Goal: Task Accomplishment & Management: Use online tool/utility

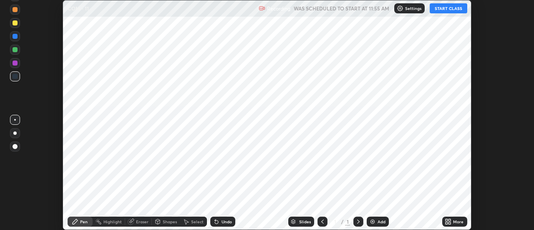
scroll to position [230, 534]
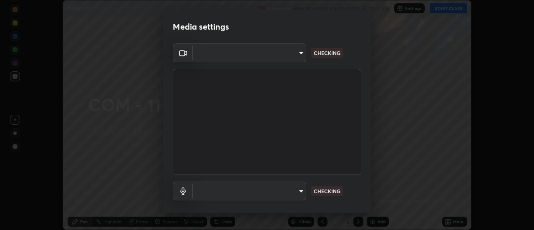
type input "6b20510400c661f13905172a847429c82f5b2d511b6c6cd18f7fa83b3b8a252b"
type input "be24b46b5306dd3cb09223510329f6d8cf999d04b0cadf68124d301f0b41d65b"
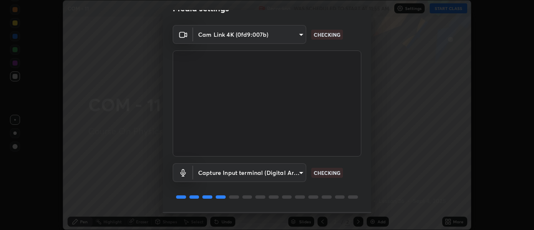
scroll to position [44, 0]
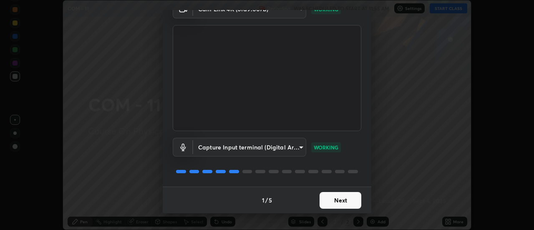
click at [347, 197] on button "Next" at bounding box center [341, 200] width 42 height 17
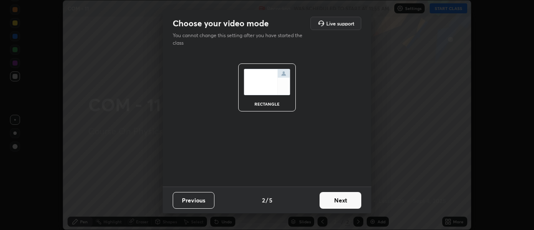
scroll to position [0, 0]
click at [347, 196] on button "Next" at bounding box center [341, 200] width 42 height 17
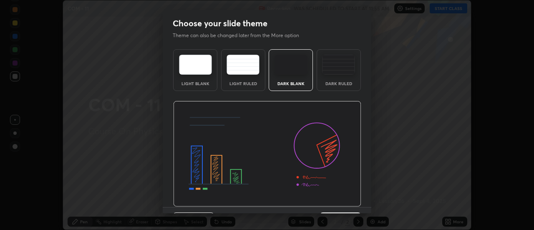
click at [347, 199] on img at bounding box center [267, 154] width 188 height 106
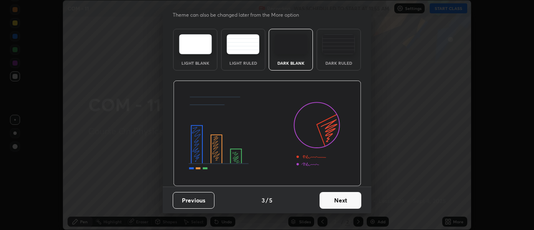
click at [344, 200] on button "Next" at bounding box center [341, 200] width 42 height 17
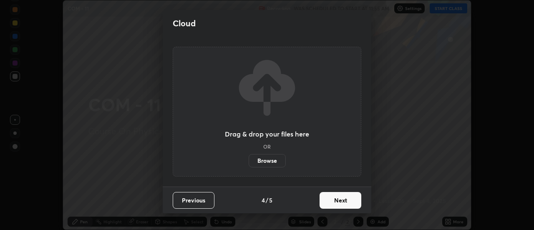
scroll to position [0, 0]
click at [338, 204] on button "Next" at bounding box center [341, 200] width 42 height 17
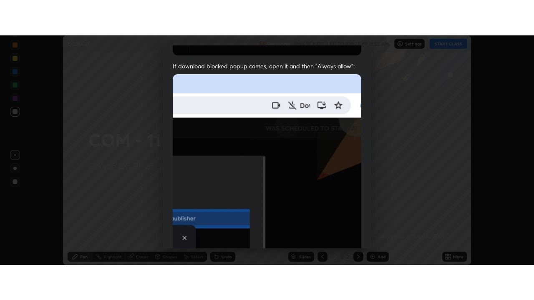
scroll to position [214, 0]
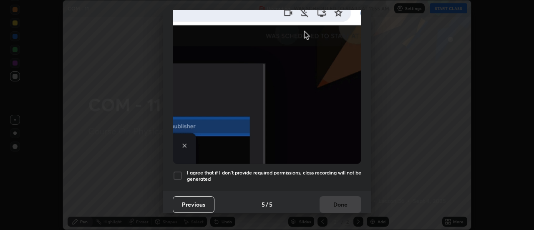
click at [178, 172] on div at bounding box center [178, 176] width 10 height 10
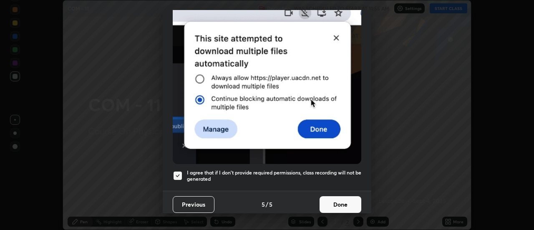
click at [340, 203] on button "Done" at bounding box center [341, 204] width 42 height 17
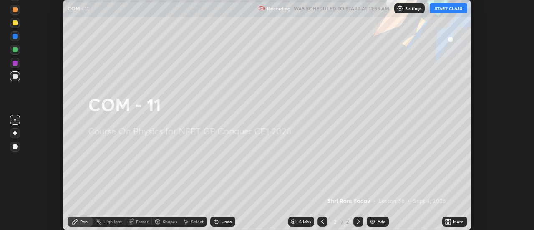
click at [454, 8] on button "START CLASS" at bounding box center [449, 8] width 38 height 10
click at [450, 220] on icon at bounding box center [450, 220] width 2 height 2
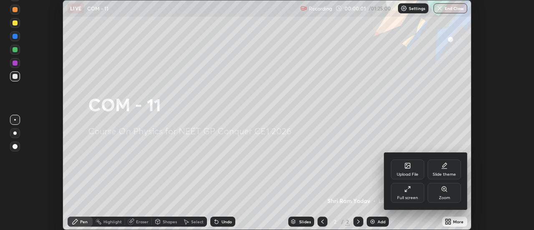
click at [410, 197] on div "Full screen" at bounding box center [407, 198] width 21 height 4
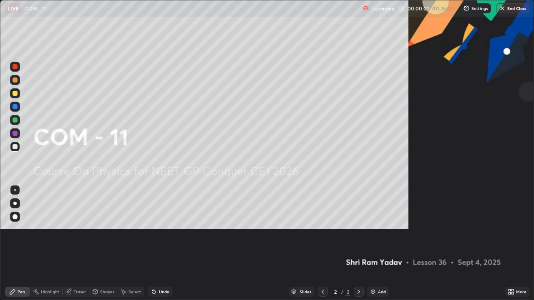
scroll to position [300, 534]
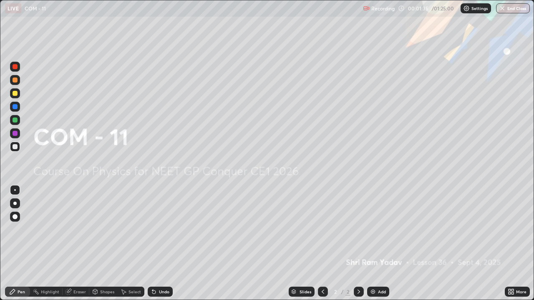
click at [374, 229] on img at bounding box center [373, 292] width 7 height 7
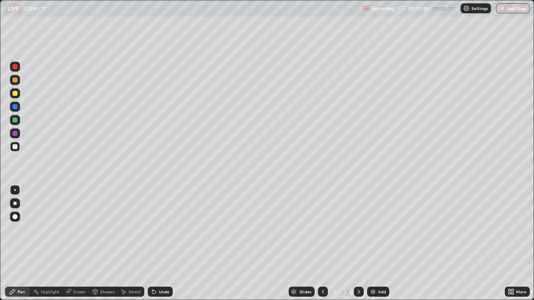
click at [15, 81] on div at bounding box center [15, 80] width 5 height 5
click at [17, 147] on div at bounding box center [15, 146] width 5 height 5
click at [167, 229] on div "Undo" at bounding box center [164, 292] width 10 height 4
click at [15, 107] on div at bounding box center [15, 106] width 5 height 5
click at [19, 147] on div at bounding box center [15, 147] width 10 height 10
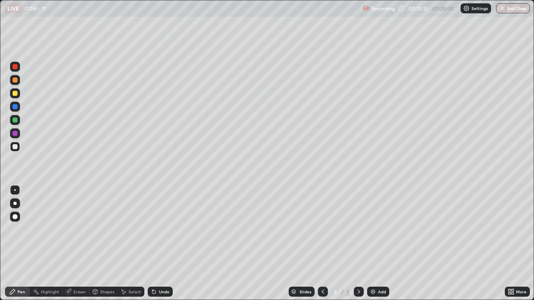
click at [372, 229] on img at bounding box center [373, 292] width 7 height 7
click at [16, 83] on div at bounding box center [15, 80] width 10 height 10
click at [16, 148] on div at bounding box center [15, 146] width 5 height 5
click at [16, 135] on div at bounding box center [15, 133] width 5 height 5
click at [14, 150] on div at bounding box center [15, 147] width 10 height 10
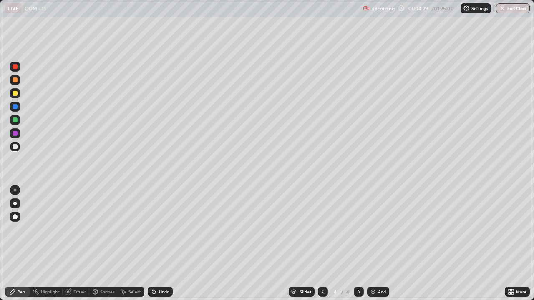
click at [375, 229] on img at bounding box center [373, 292] width 7 height 7
click at [18, 84] on div at bounding box center [15, 80] width 10 height 10
click at [14, 149] on div at bounding box center [15, 146] width 5 height 5
click at [159, 229] on div "Undo" at bounding box center [164, 292] width 10 height 4
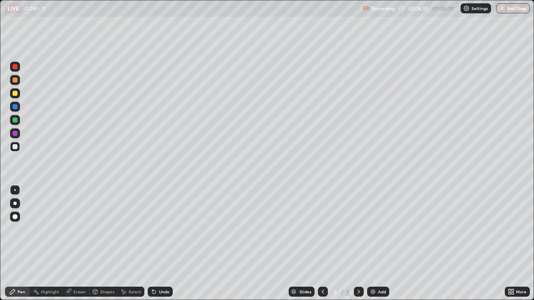
click at [159, 229] on div "Undo" at bounding box center [164, 292] width 10 height 4
click at [157, 229] on div "Undo" at bounding box center [160, 292] width 25 height 10
click at [156, 229] on div "Undo" at bounding box center [160, 292] width 25 height 10
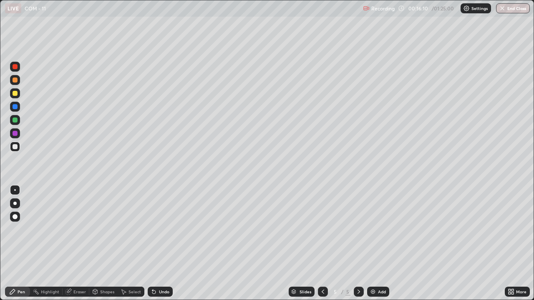
click at [155, 229] on icon at bounding box center [154, 292] width 7 height 7
click at [154, 229] on icon at bounding box center [153, 292] width 3 height 3
click at [153, 229] on icon at bounding box center [153, 292] width 3 height 3
click at [152, 229] on icon at bounding box center [153, 292] width 3 height 3
click at [153, 229] on icon at bounding box center [153, 292] width 3 height 3
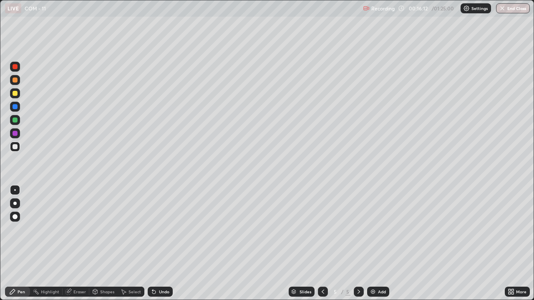
click at [152, 229] on icon at bounding box center [153, 292] width 3 height 3
click at [153, 229] on icon at bounding box center [153, 292] width 3 height 3
click at [152, 229] on icon at bounding box center [153, 292] width 3 height 3
click at [153, 229] on icon at bounding box center [153, 292] width 3 height 3
click at [151, 229] on icon at bounding box center [154, 292] width 7 height 7
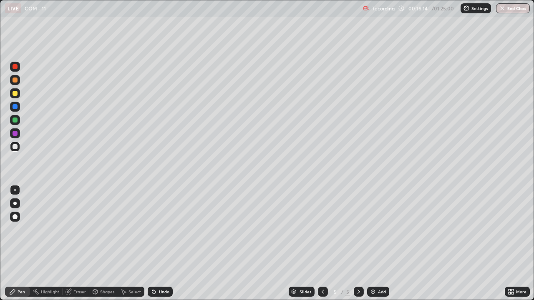
click at [153, 229] on icon at bounding box center [153, 292] width 3 height 3
click at [151, 229] on icon at bounding box center [154, 292] width 7 height 7
click at [153, 229] on icon at bounding box center [153, 292] width 3 height 3
click at [152, 229] on div "Undo" at bounding box center [160, 292] width 25 height 10
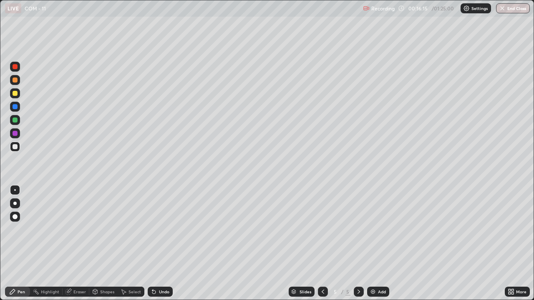
click at [152, 229] on icon at bounding box center [154, 292] width 7 height 7
click at [15, 79] on div at bounding box center [15, 80] width 5 height 5
click at [159, 229] on div "Undo" at bounding box center [164, 292] width 10 height 4
click at [13, 145] on div at bounding box center [15, 146] width 5 height 5
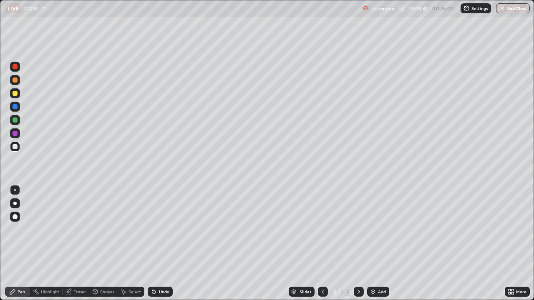
click at [165, 229] on div "Undo" at bounding box center [160, 292] width 25 height 10
click at [167, 229] on div "Undo" at bounding box center [160, 292] width 25 height 10
click at [167, 229] on div "Undo" at bounding box center [164, 292] width 10 height 4
click at [168, 229] on div "Undo" at bounding box center [164, 292] width 10 height 4
click at [166, 229] on div "Undo" at bounding box center [164, 292] width 10 height 4
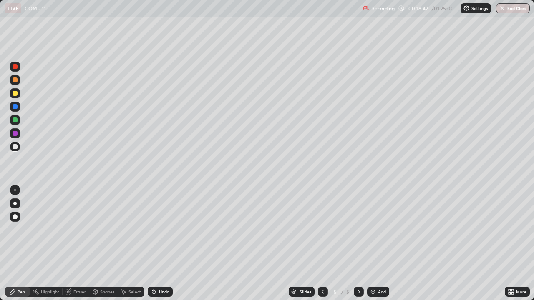
click at [167, 229] on div "Undo" at bounding box center [164, 292] width 10 height 4
click at [169, 229] on div "Undo" at bounding box center [160, 292] width 25 height 10
click at [374, 229] on img at bounding box center [373, 292] width 7 height 7
click at [15, 80] on div at bounding box center [15, 80] width 5 height 5
click at [15, 149] on div at bounding box center [15, 146] width 5 height 5
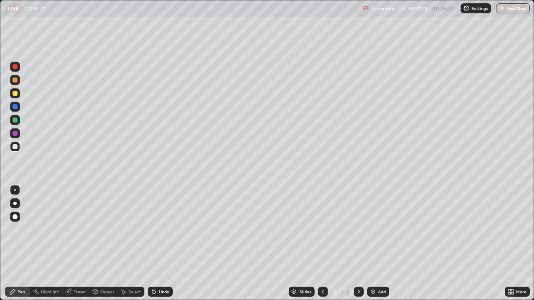
click at [14, 80] on div at bounding box center [15, 80] width 5 height 5
click at [15, 147] on div at bounding box center [15, 146] width 5 height 5
click at [155, 229] on icon at bounding box center [154, 292] width 7 height 7
click at [154, 229] on icon at bounding box center [153, 292] width 3 height 3
click at [153, 229] on icon at bounding box center [153, 292] width 3 height 3
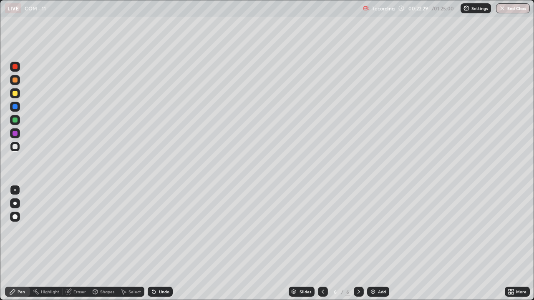
click at [154, 229] on icon at bounding box center [153, 292] width 3 height 3
click at [374, 229] on img at bounding box center [373, 292] width 7 height 7
click at [16, 80] on div at bounding box center [15, 80] width 5 height 5
click at [15, 148] on div at bounding box center [15, 146] width 5 height 5
click at [164, 229] on div "Undo" at bounding box center [164, 292] width 10 height 4
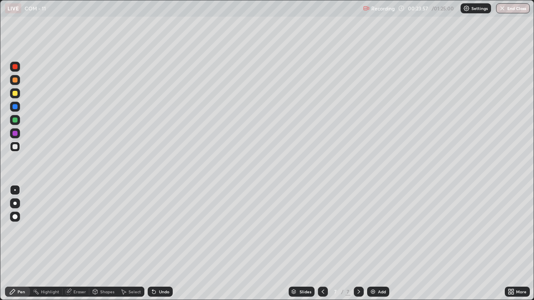
click at [15, 81] on div at bounding box center [15, 80] width 5 height 5
click at [161, 229] on div "Undo" at bounding box center [164, 292] width 10 height 4
click at [13, 146] on div at bounding box center [15, 146] width 5 height 5
click at [18, 79] on div at bounding box center [15, 80] width 10 height 10
click at [161, 229] on div "Undo" at bounding box center [164, 292] width 10 height 4
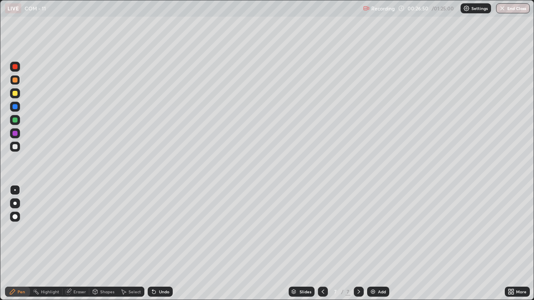
click at [160, 229] on div "Undo" at bounding box center [164, 292] width 10 height 4
click at [19, 148] on div at bounding box center [15, 147] width 10 height 10
click at [372, 229] on img at bounding box center [373, 292] width 7 height 7
click at [17, 83] on div at bounding box center [15, 80] width 10 height 10
click at [152, 229] on icon at bounding box center [152, 290] width 1 height 1
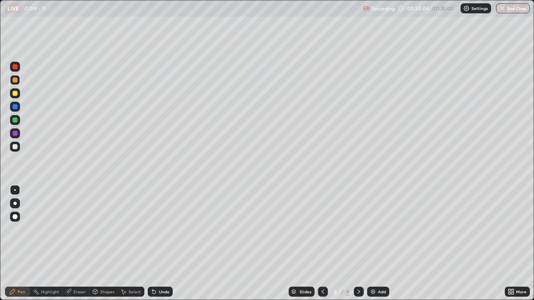
click at [159, 229] on div "Undo" at bounding box center [164, 292] width 10 height 4
click at [15, 148] on div at bounding box center [15, 146] width 5 height 5
click at [17, 80] on div at bounding box center [15, 80] width 5 height 5
click at [15, 147] on div at bounding box center [15, 146] width 5 height 5
click at [374, 229] on img at bounding box center [373, 292] width 7 height 7
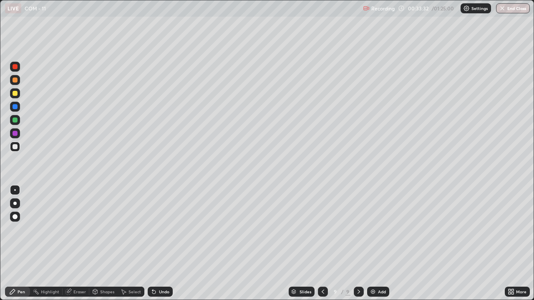
click at [17, 81] on div at bounding box center [15, 80] width 5 height 5
click at [16, 149] on div at bounding box center [15, 146] width 5 height 5
click at [16, 83] on div at bounding box center [15, 80] width 10 height 10
click at [17, 148] on div at bounding box center [15, 146] width 5 height 5
click at [375, 229] on div "Add" at bounding box center [378, 292] width 22 height 10
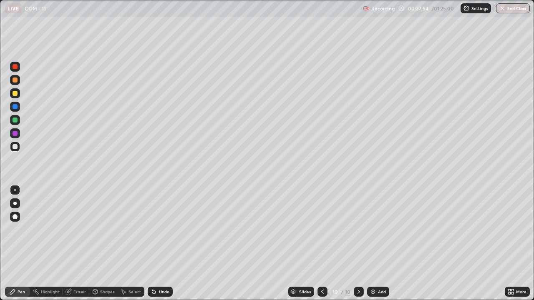
click at [15, 81] on div at bounding box center [15, 80] width 5 height 5
click at [15, 147] on div at bounding box center [15, 146] width 5 height 5
click at [11, 81] on div at bounding box center [15, 80] width 10 height 10
click at [16, 146] on div at bounding box center [15, 146] width 5 height 5
click at [372, 229] on img at bounding box center [373, 292] width 7 height 7
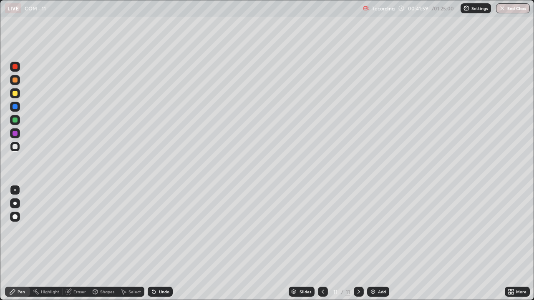
click at [15, 81] on div at bounding box center [15, 80] width 5 height 5
click at [370, 229] on div "Add" at bounding box center [378, 292] width 22 height 10
click at [16, 148] on div at bounding box center [15, 146] width 5 height 5
click at [161, 229] on div "Undo" at bounding box center [164, 292] width 10 height 4
click at [373, 229] on img at bounding box center [373, 292] width 7 height 7
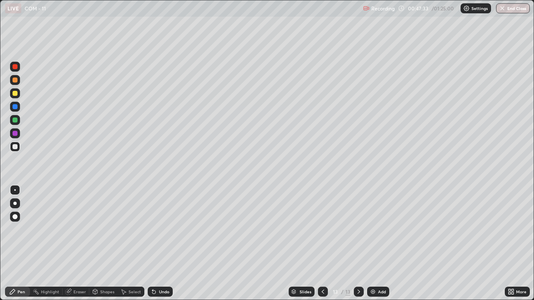
click at [17, 81] on div at bounding box center [15, 80] width 5 height 5
click at [15, 147] on div at bounding box center [15, 146] width 5 height 5
click at [14, 107] on div at bounding box center [15, 106] width 5 height 5
click at [13, 95] on div at bounding box center [15, 93] width 5 height 5
click at [15, 147] on div at bounding box center [15, 146] width 5 height 5
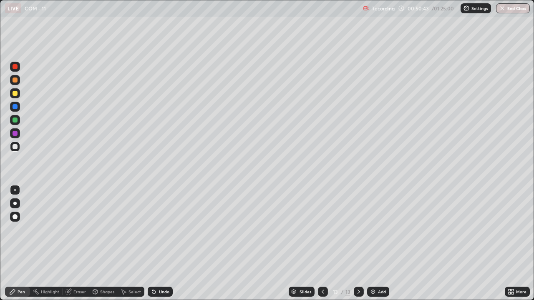
click at [159, 229] on div "Undo" at bounding box center [164, 292] width 10 height 4
click at [17, 95] on div at bounding box center [15, 93] width 5 height 5
click at [15, 121] on div at bounding box center [15, 120] width 5 height 5
click at [16, 149] on div at bounding box center [15, 146] width 5 height 5
click at [157, 229] on div "Undo" at bounding box center [160, 292] width 25 height 10
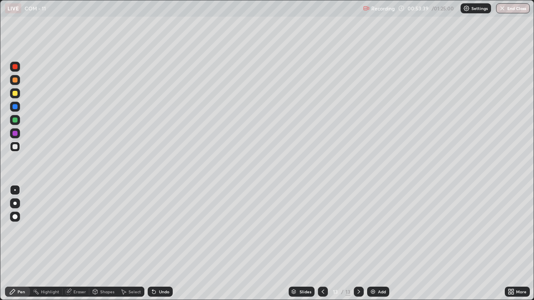
click at [161, 229] on div "Undo" at bounding box center [164, 292] width 10 height 4
click at [374, 229] on img at bounding box center [373, 292] width 7 height 7
click at [15, 81] on div at bounding box center [15, 80] width 5 height 5
click at [14, 148] on div at bounding box center [15, 146] width 5 height 5
click at [160, 229] on div "Undo" at bounding box center [164, 292] width 10 height 4
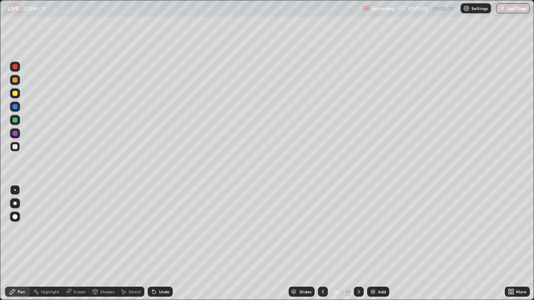
click at [375, 229] on div "Add" at bounding box center [378, 292] width 22 height 10
click at [16, 82] on div at bounding box center [15, 80] width 5 height 5
click at [17, 146] on div at bounding box center [15, 146] width 5 height 5
click at [14, 97] on div at bounding box center [15, 93] width 10 height 10
click at [160, 229] on div "Undo" at bounding box center [164, 292] width 10 height 4
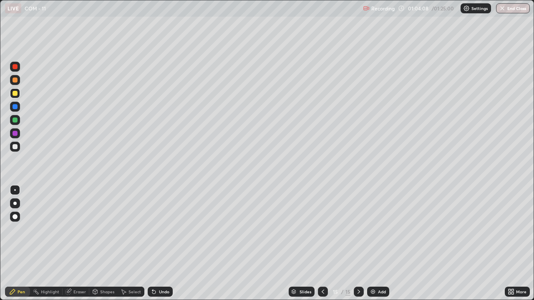
click at [160, 229] on div "Undo" at bounding box center [164, 292] width 10 height 4
click at [159, 229] on div "Undo" at bounding box center [164, 292] width 10 height 4
click at [14, 71] on div at bounding box center [15, 67] width 10 height 10
click at [15, 83] on div at bounding box center [15, 80] width 10 height 10
click at [20, 148] on div at bounding box center [15, 147] width 10 height 10
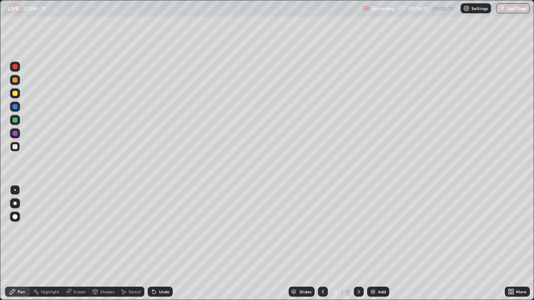
click at [161, 229] on div "Undo" at bounding box center [164, 292] width 10 height 4
click at [10, 108] on div at bounding box center [15, 107] width 10 height 10
click at [14, 133] on div at bounding box center [15, 133] width 5 height 5
click at [14, 119] on div at bounding box center [15, 120] width 5 height 5
click at [374, 229] on img at bounding box center [373, 292] width 7 height 7
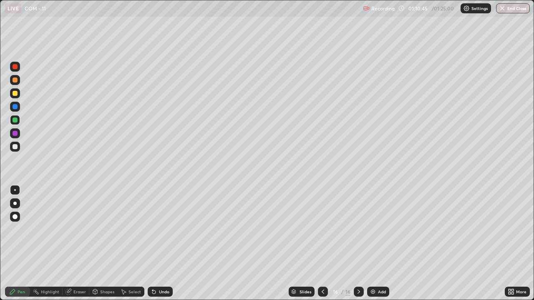
click at [16, 82] on div at bounding box center [15, 80] width 10 height 10
click at [161, 229] on div "Undo" at bounding box center [164, 292] width 10 height 4
click at [156, 229] on icon at bounding box center [154, 292] width 7 height 7
click at [17, 148] on div at bounding box center [15, 146] width 5 height 5
click at [375, 229] on img at bounding box center [373, 292] width 7 height 7
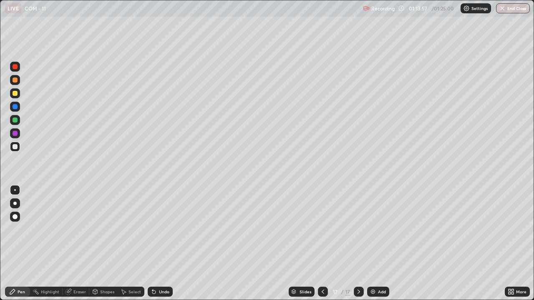
click at [13, 84] on div at bounding box center [15, 80] width 10 height 10
click at [161, 229] on div "Undo" at bounding box center [164, 292] width 10 height 4
click at [16, 151] on div at bounding box center [15, 147] width 10 height 10
click at [15, 81] on div at bounding box center [15, 80] width 5 height 5
click at [507, 11] on button "End Class" at bounding box center [513, 8] width 34 height 10
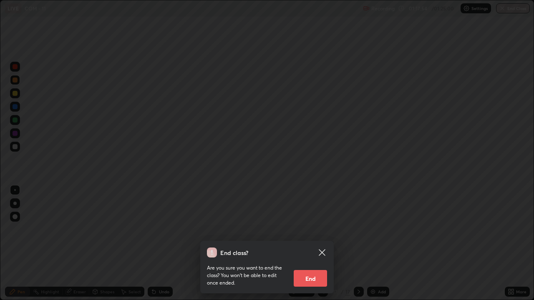
click at [325, 229] on button "End" at bounding box center [310, 278] width 33 height 17
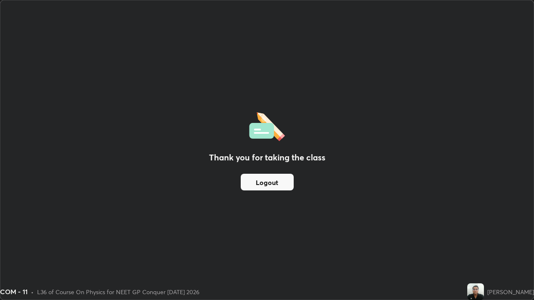
click at [277, 181] on button "Logout" at bounding box center [267, 182] width 53 height 17
click at [273, 188] on button "Logout" at bounding box center [267, 182] width 53 height 17
click at [278, 186] on button "Logout" at bounding box center [267, 182] width 53 height 17
